Goal: Entertainment & Leisure: Consume media (video, audio)

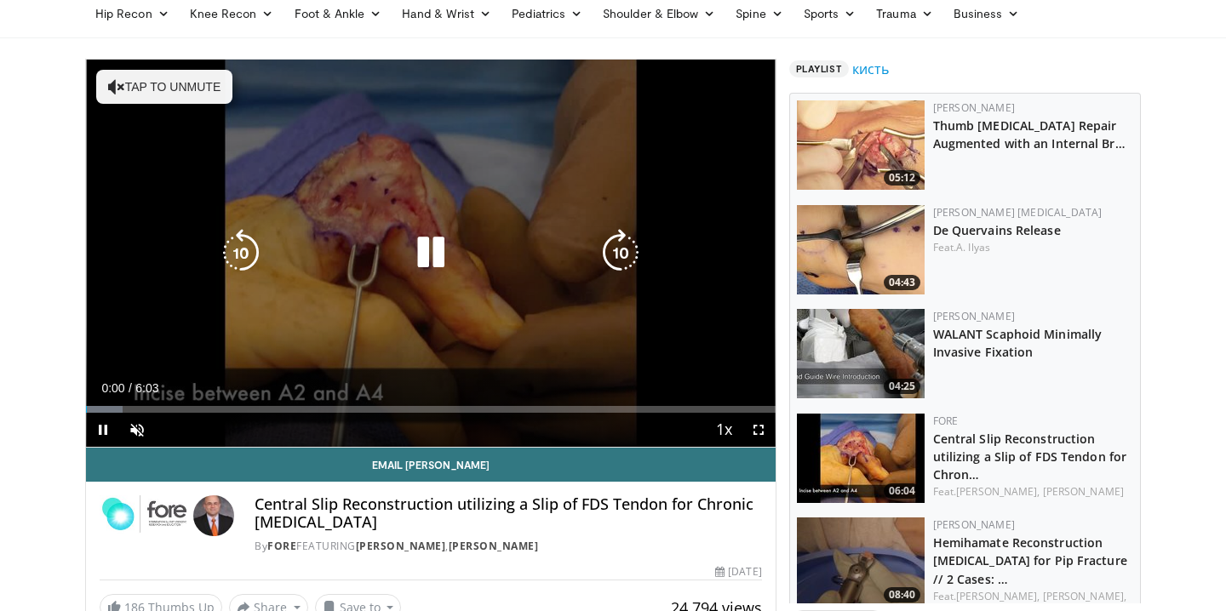
scroll to position [73, 0]
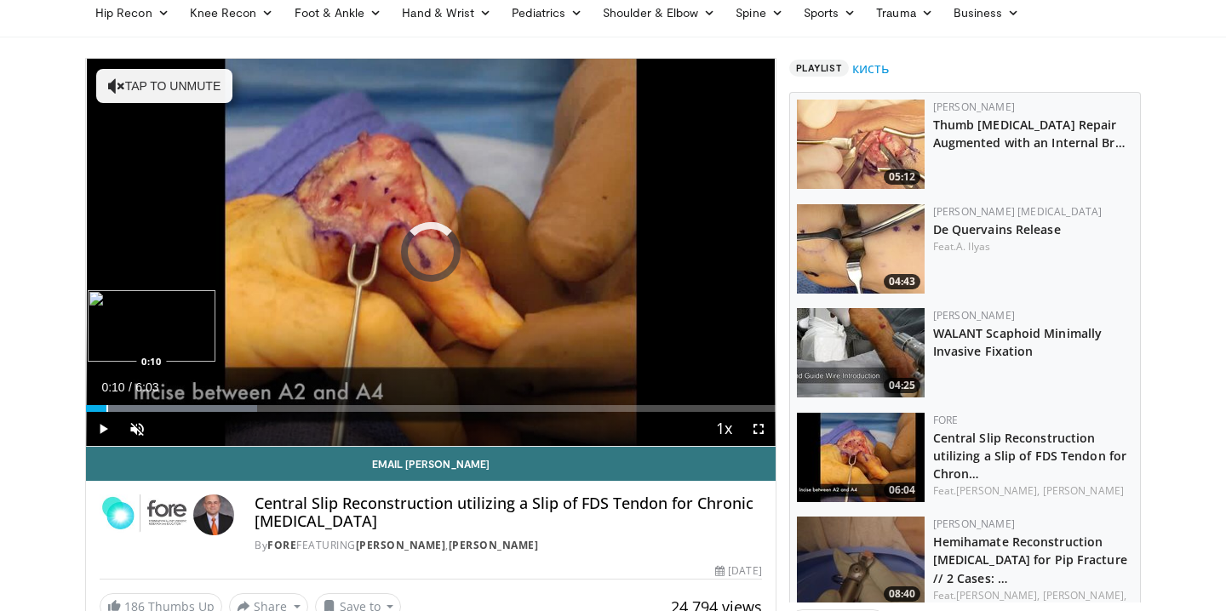
click at [106, 409] on div "Progress Bar" at bounding box center [107, 408] width 2 height 7
click at [144, 409] on div "Progress Bar" at bounding box center [144, 408] width 2 height 7
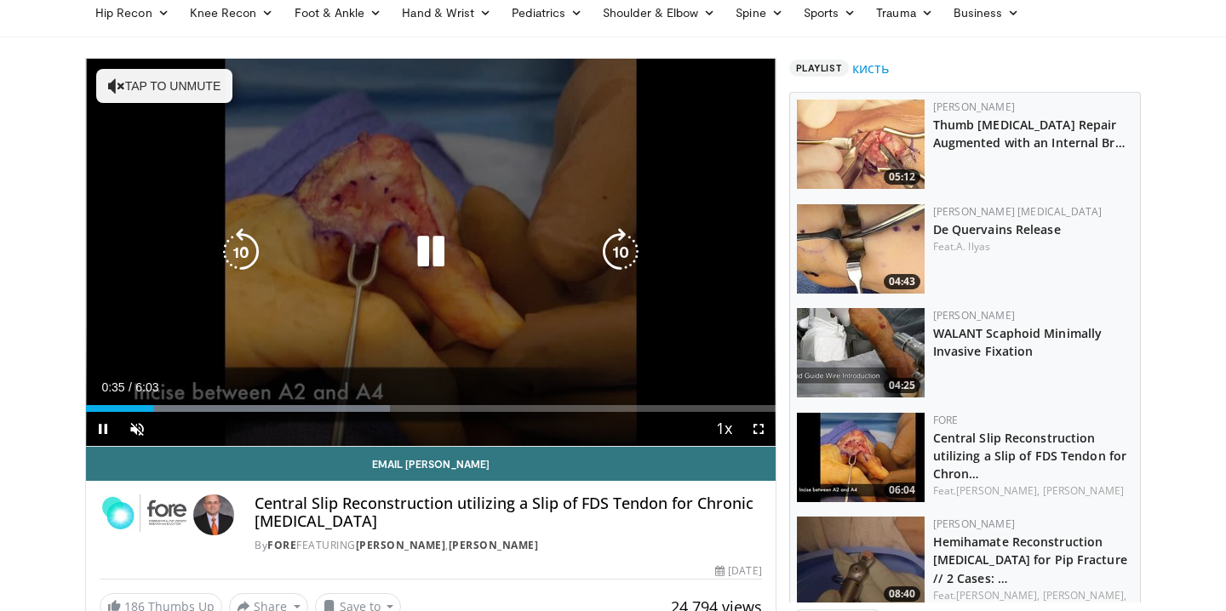
click at [188, 85] on button "Tap to unmute" at bounding box center [164, 86] width 136 height 34
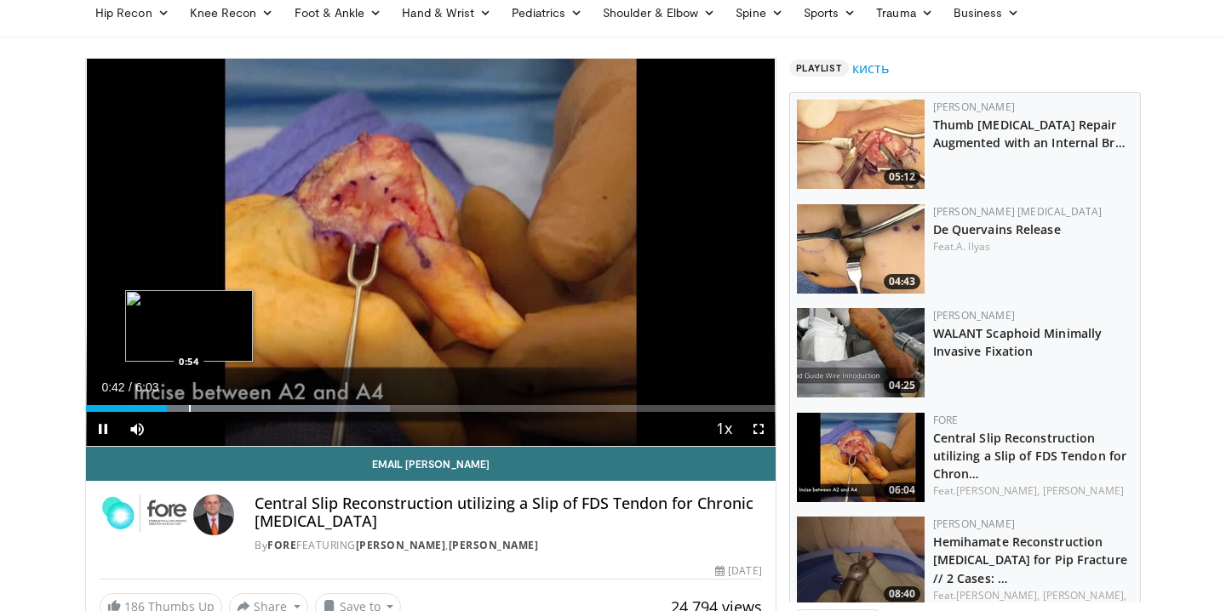
click at [189, 409] on div "Progress Bar" at bounding box center [190, 408] width 2 height 7
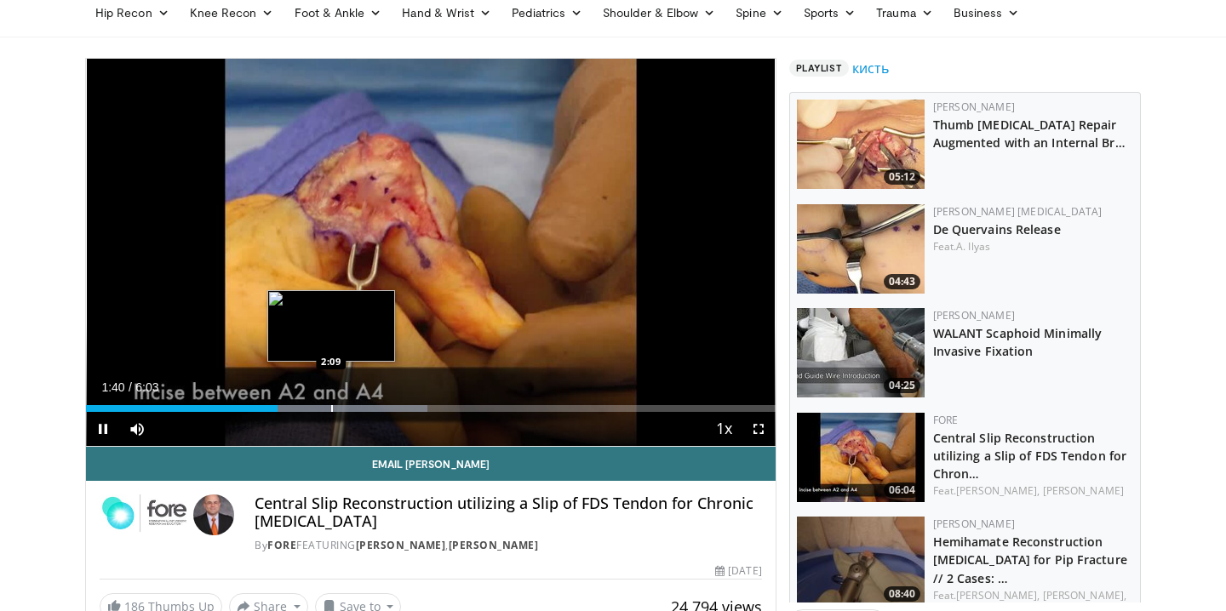
click at [331, 409] on div "Progress Bar" at bounding box center [332, 408] width 2 height 7
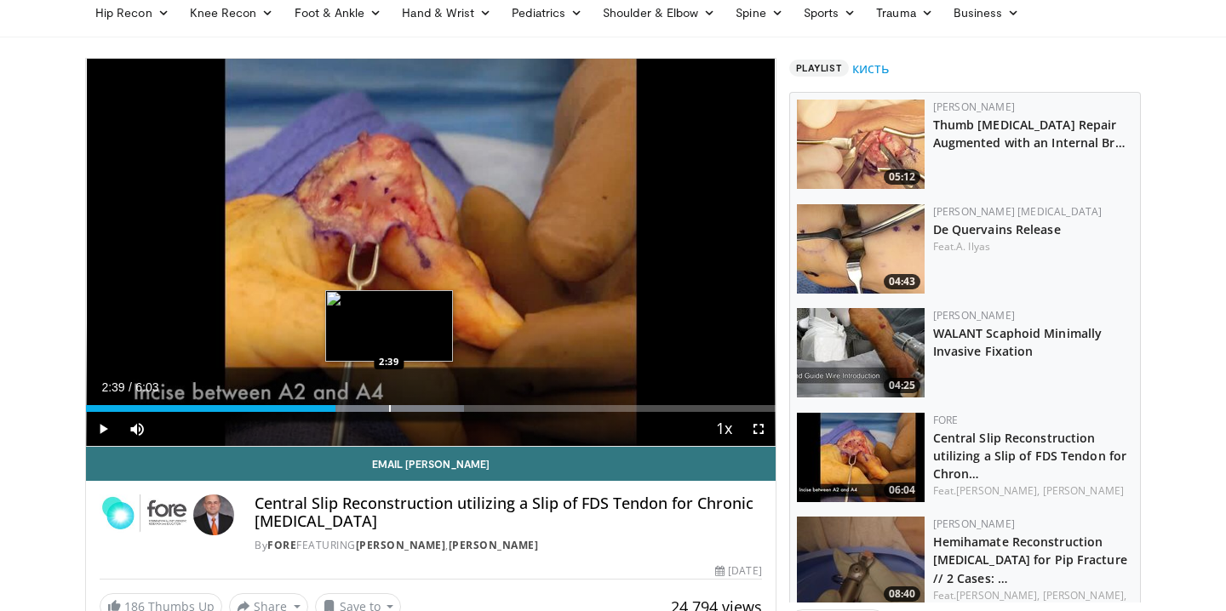
click at [389, 405] on div "Progress Bar" at bounding box center [390, 408] width 2 height 7
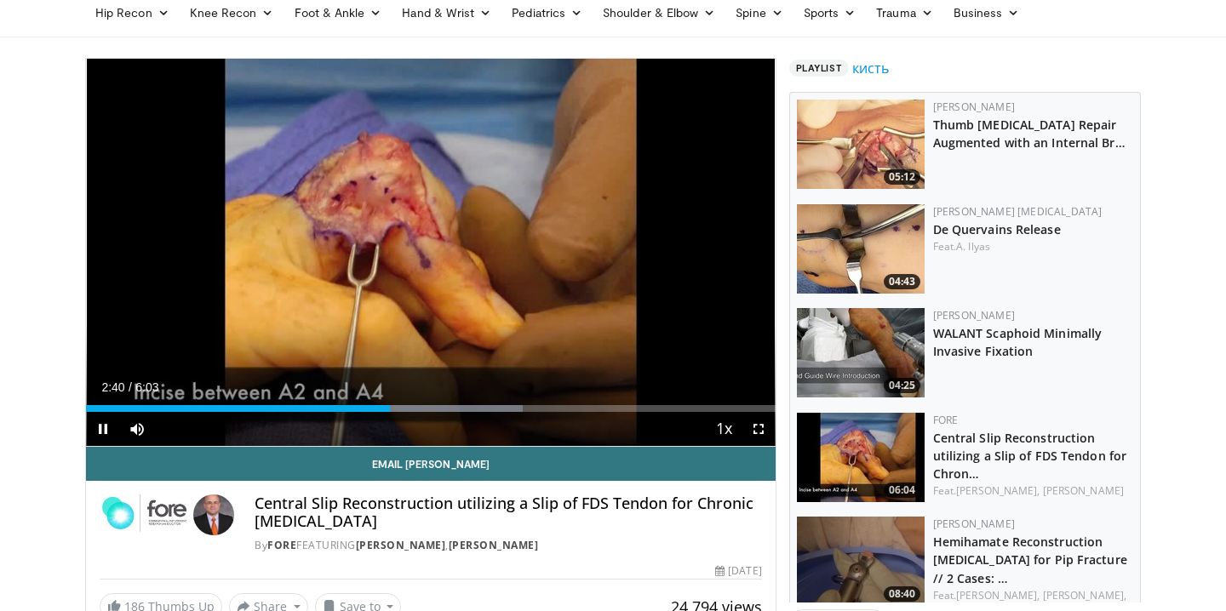
click at [425, 413] on div "Current Time 2:40 / Duration 6:03 Pause Skip Backward Skip Forward Mute Loaded …" at bounding box center [430, 429] width 689 height 34
click at [456, 412] on div "Current Time 2:41 / Duration 6:03 Pause Skip Backward Skip Forward Mute Loaded …" at bounding box center [430, 429] width 689 height 34
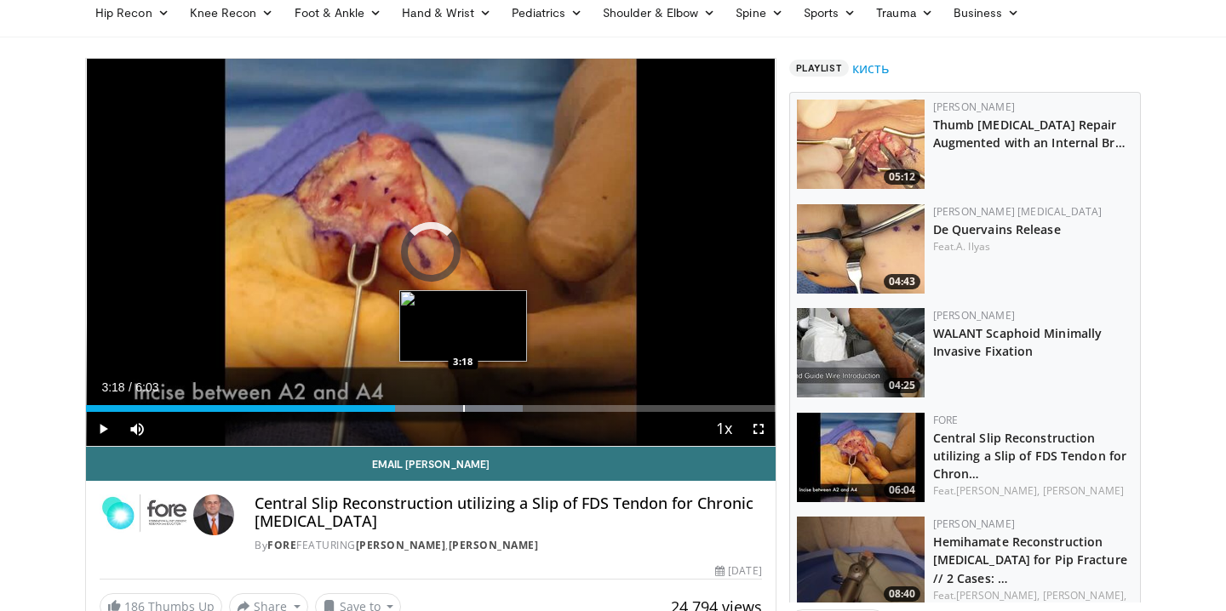
click at [463, 403] on div "Loaded : 63.35% 2:42 3:18" at bounding box center [430, 404] width 689 height 16
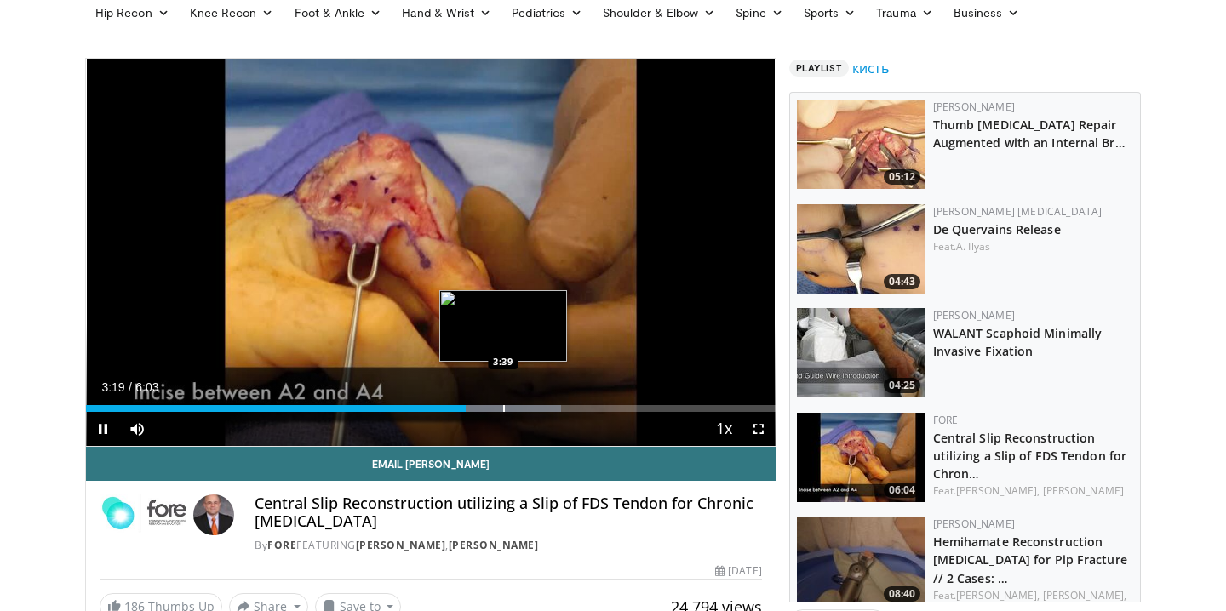
click at [503, 405] on div "Progress Bar" at bounding box center [504, 408] width 2 height 7
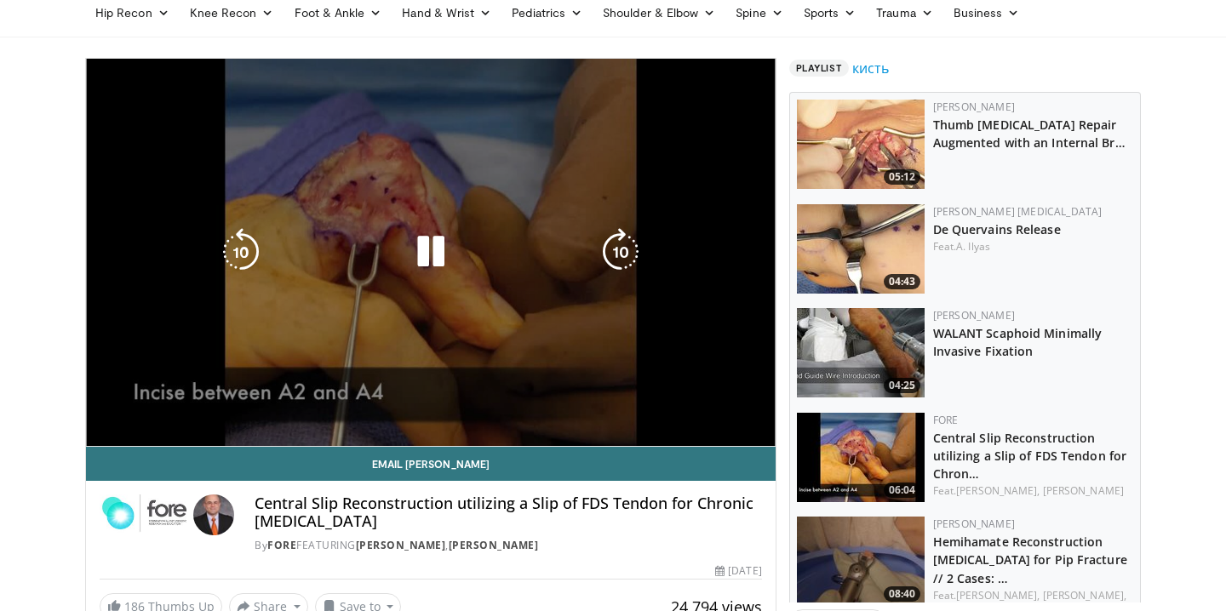
click at [555, 439] on div "Progress Bar" at bounding box center [523, 442] width 152 height 7
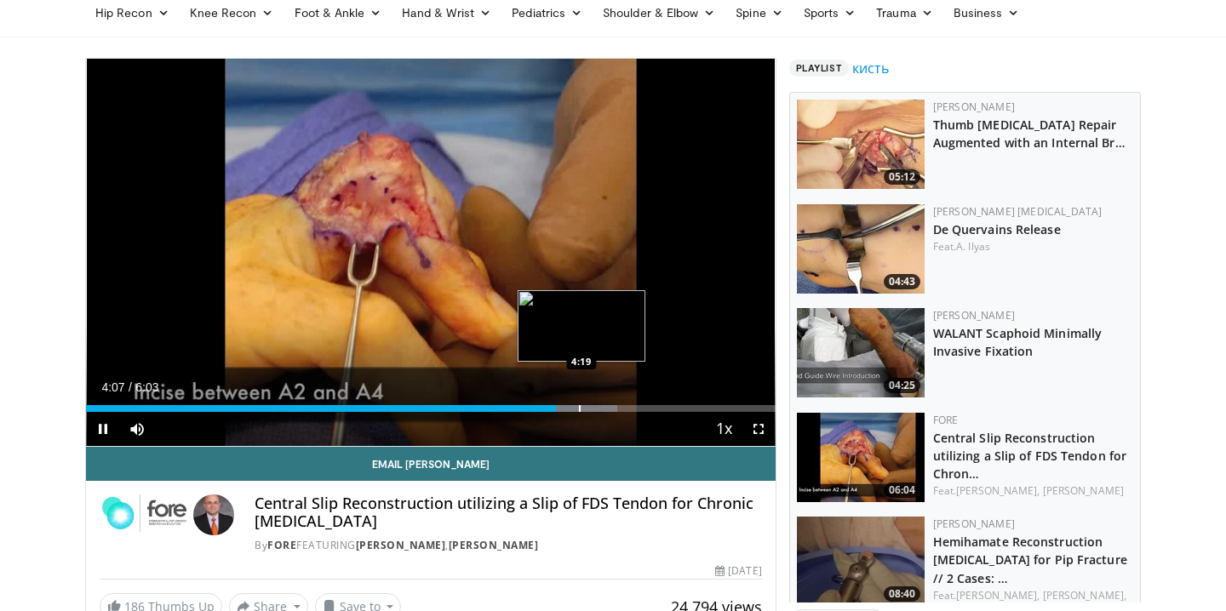
click at [581, 409] on div "Progress Bar" at bounding box center [580, 408] width 2 height 7
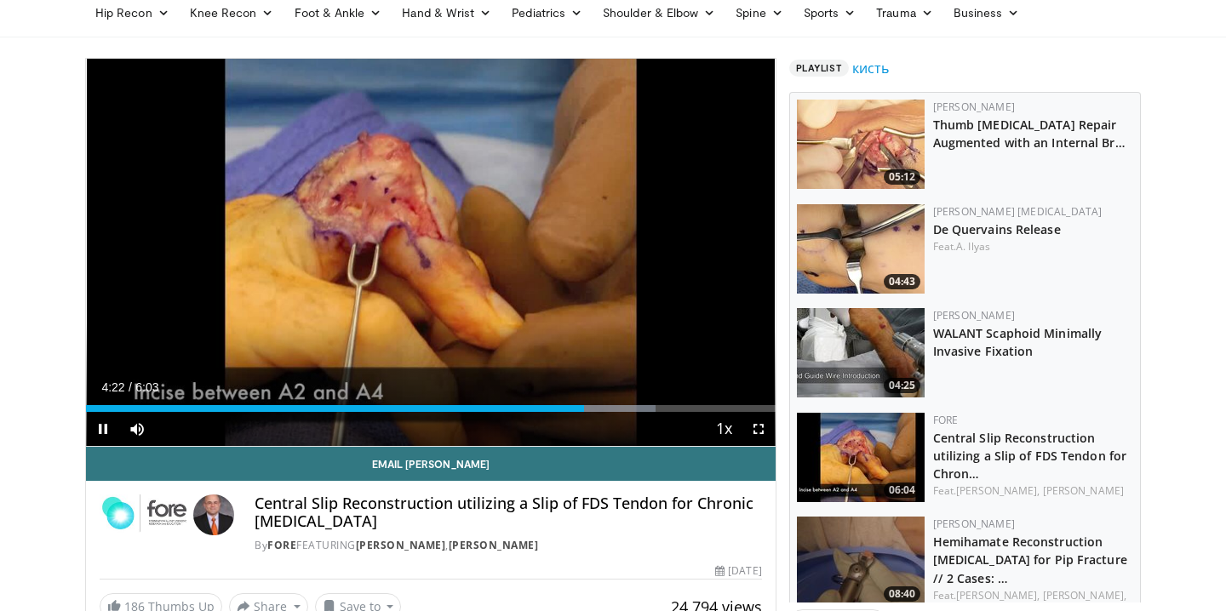
click at [615, 412] on div "Current Time 4:22 / Duration 6:03 Pause Skip Backward Skip Forward Mute Loaded …" at bounding box center [430, 429] width 689 height 34
click at [648, 409] on div "Progress Bar" at bounding box center [649, 408] width 2 height 7
